Goal: Find specific page/section: Find specific page/section

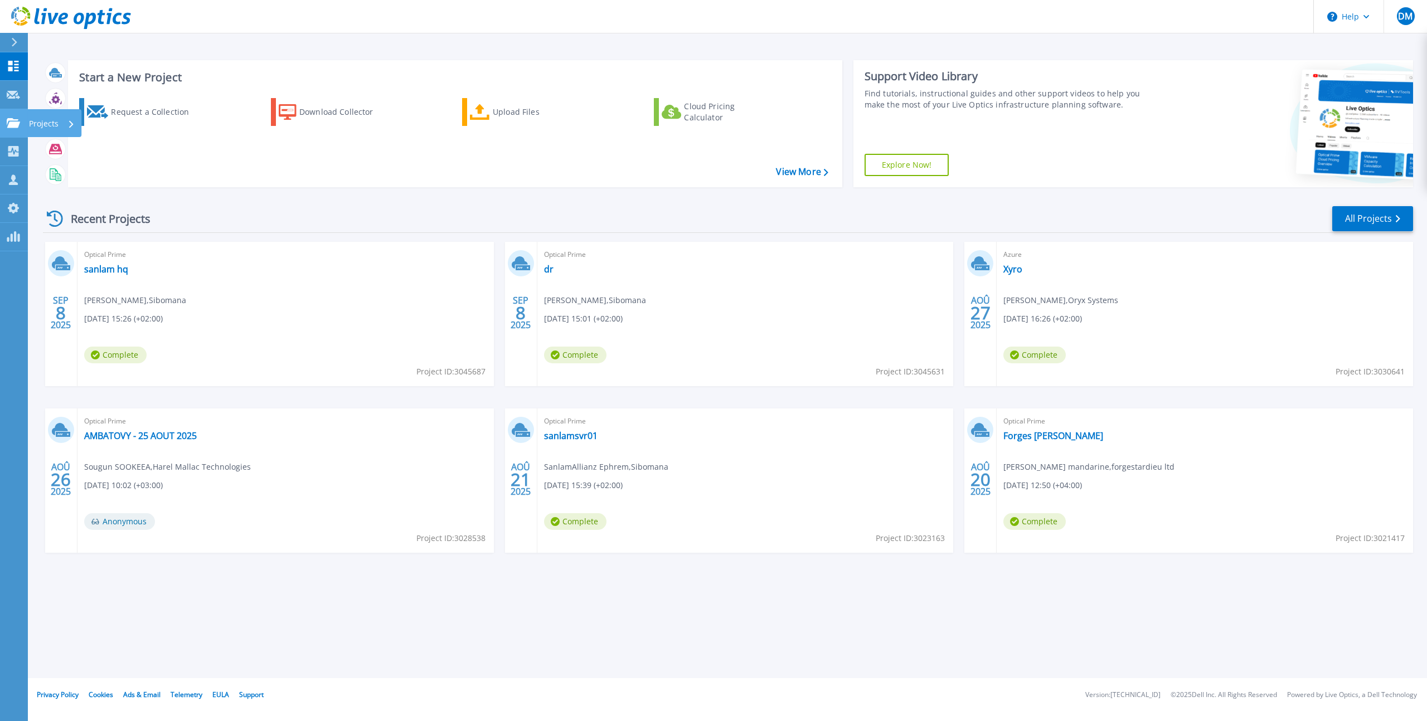
click at [12, 123] on icon at bounding box center [13, 122] width 13 height 9
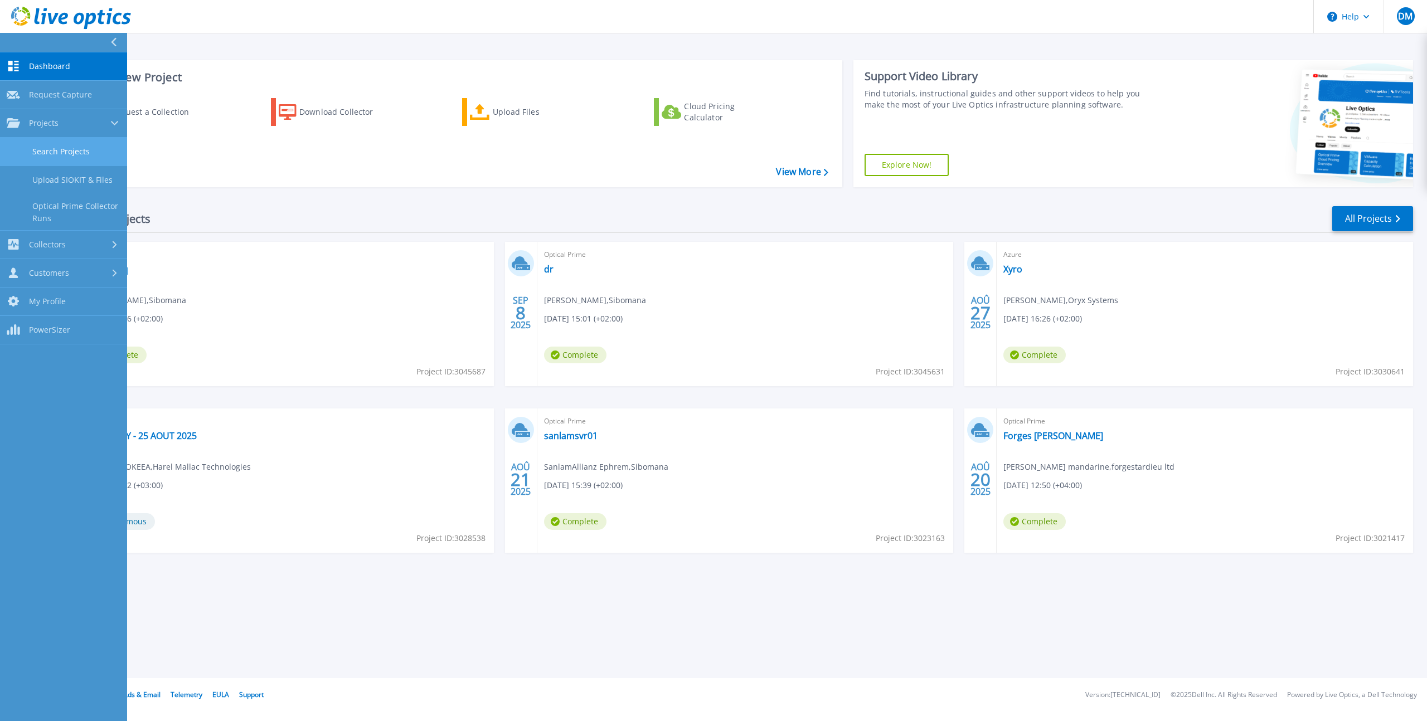
click at [70, 152] on link "Search Projects" at bounding box center [63, 152] width 127 height 28
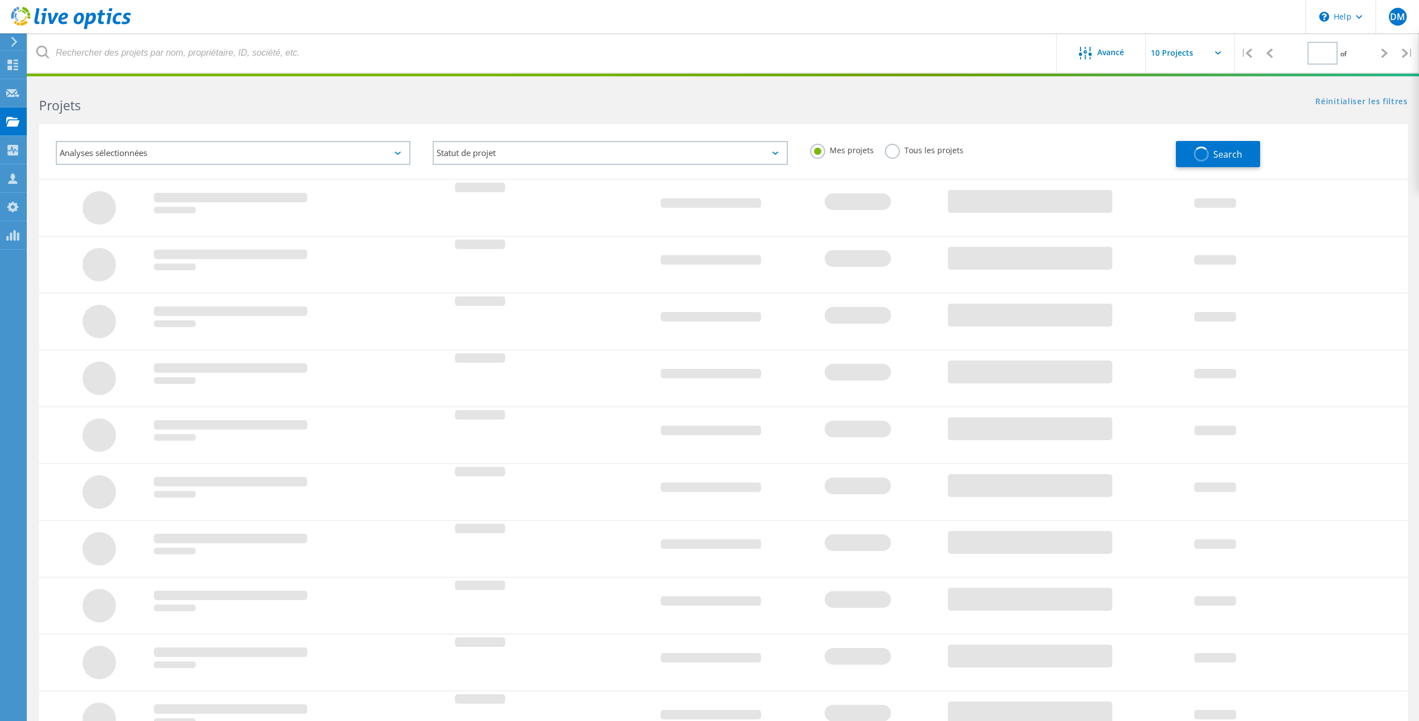
type input "1"
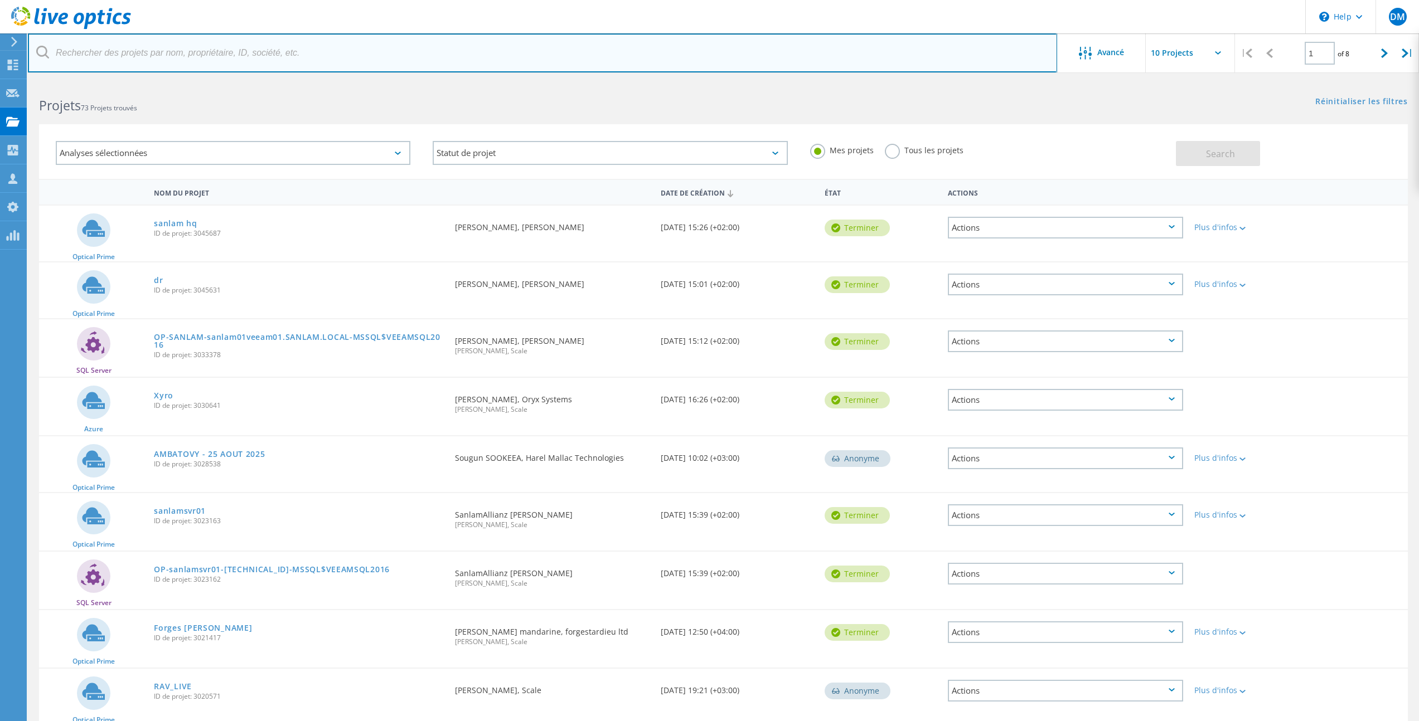
click at [196, 55] on input "text" at bounding box center [542, 52] width 1029 height 39
type input "western"
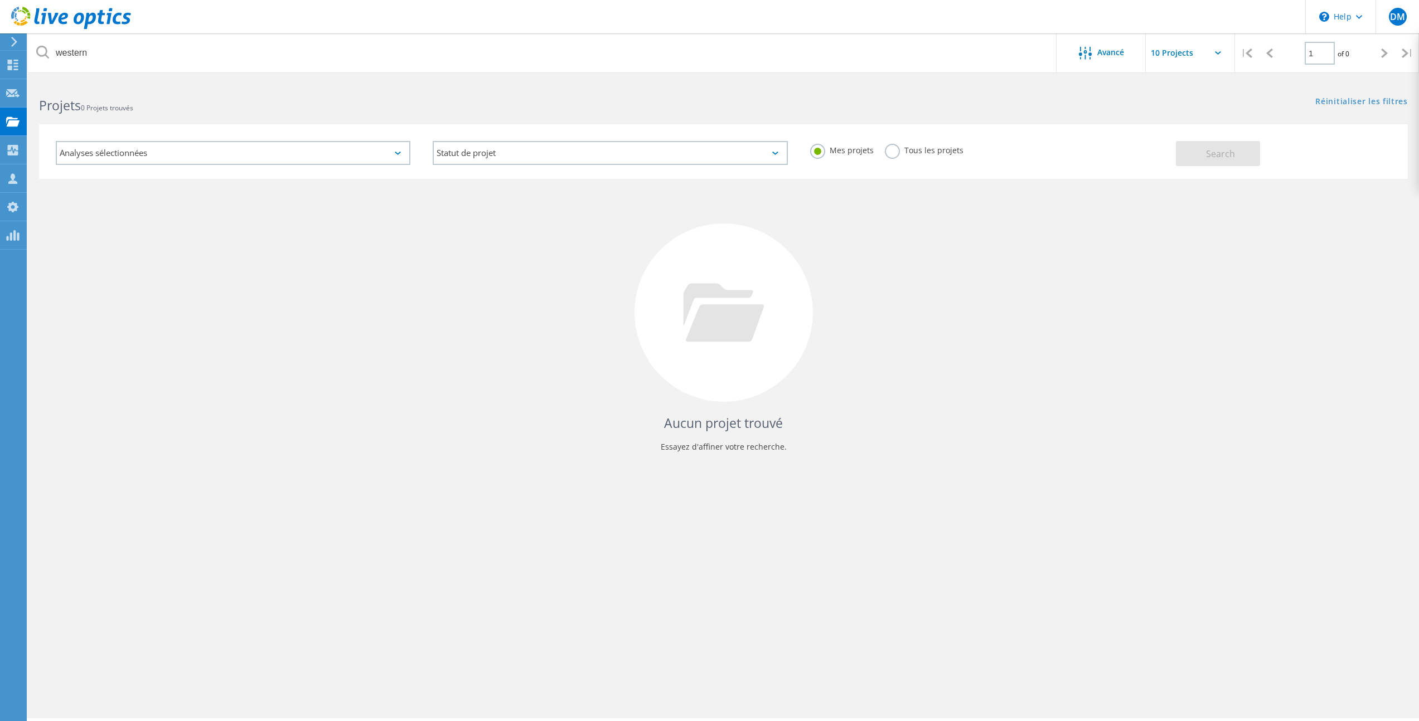
click at [915, 152] on label "Tous les projets" at bounding box center [924, 149] width 79 height 11
click at [0, 0] on input "Tous les projets" at bounding box center [0, 0] width 0 height 0
click at [1248, 166] on div "Analyses sélectionnées Statut de projet En cours Terminer Publié Anonyme Archiv…" at bounding box center [723, 151] width 1368 height 55
click at [1237, 157] on button "Search" at bounding box center [1218, 153] width 84 height 25
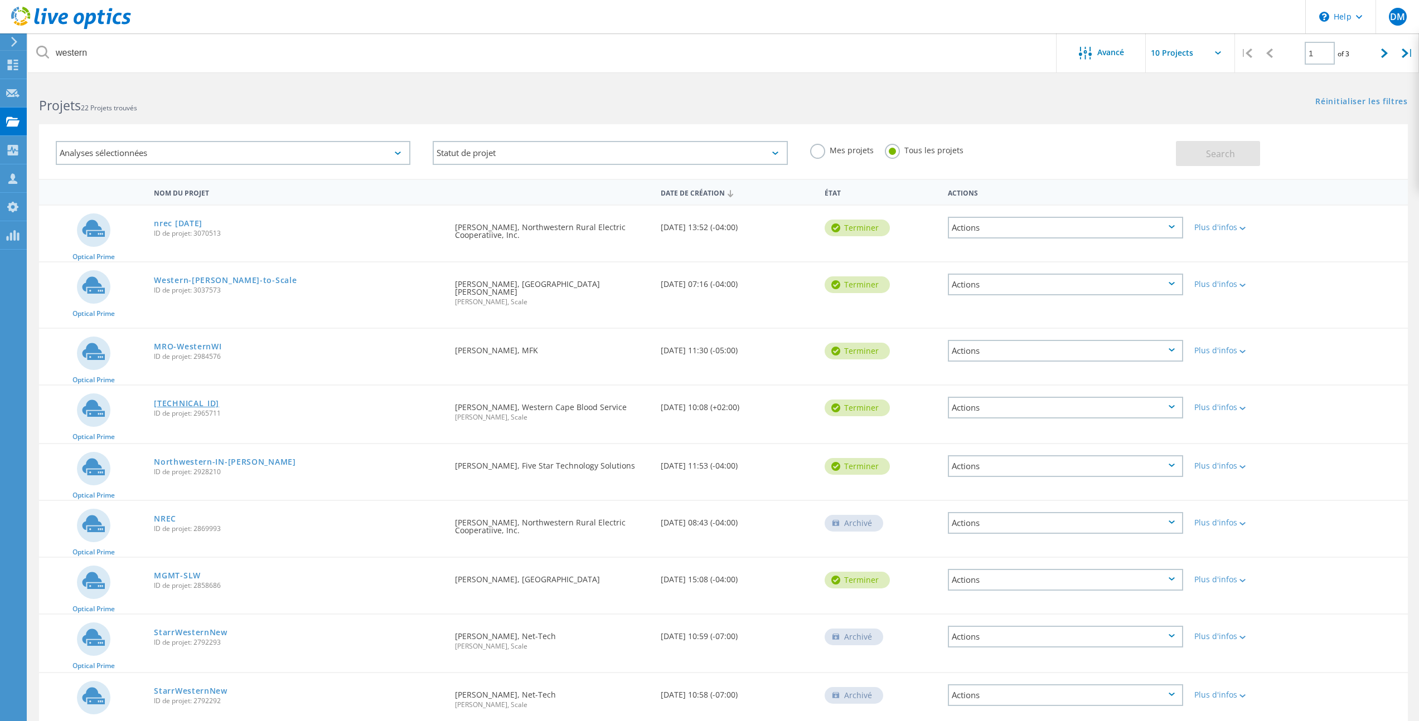
click at [181, 400] on link "[TECHNICAL_ID]" at bounding box center [186, 404] width 65 height 8
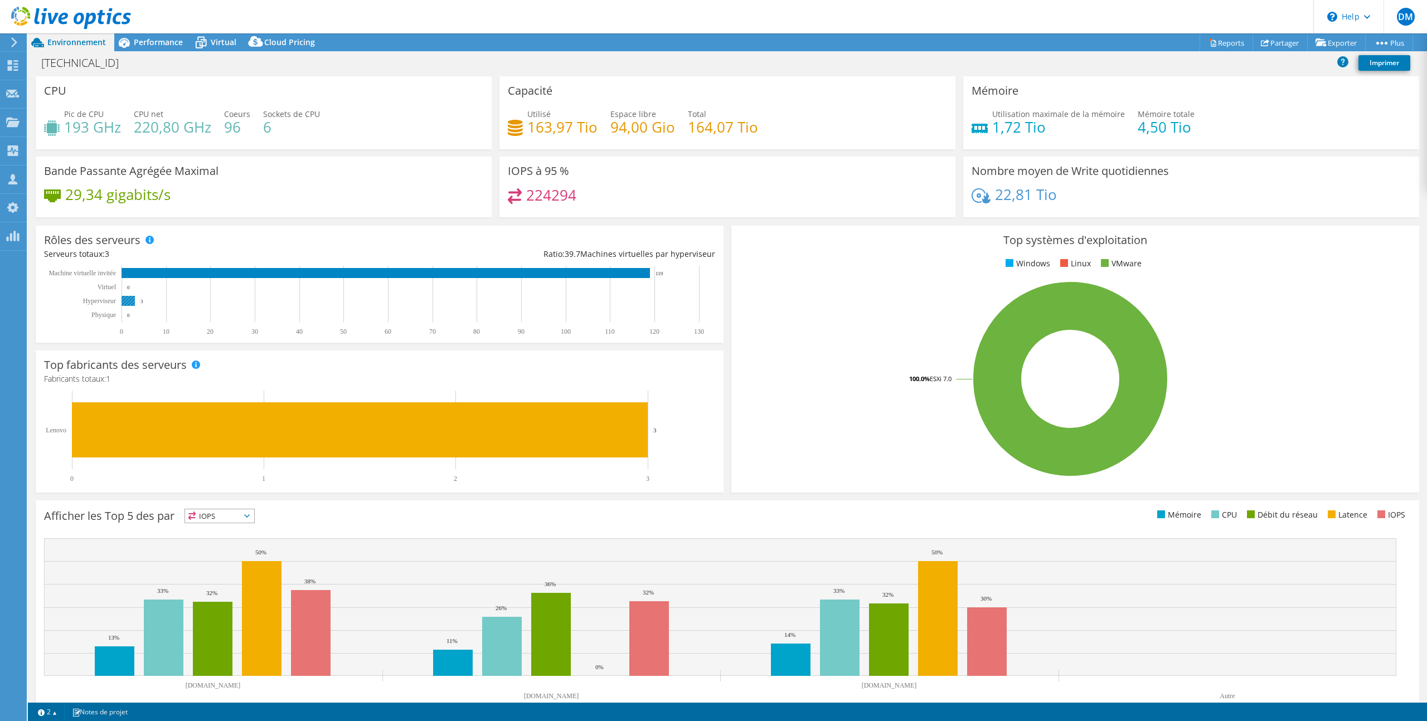
select select "USEast"
click at [220, 40] on span "Virtual" at bounding box center [224, 42] width 26 height 11
